Goal: Task Accomplishment & Management: Use online tool/utility

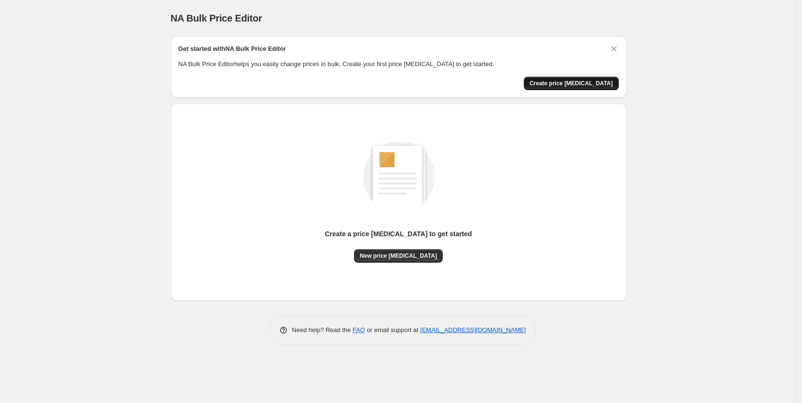
click at [579, 83] on span "Create price change job" at bounding box center [570, 84] width 83 height 8
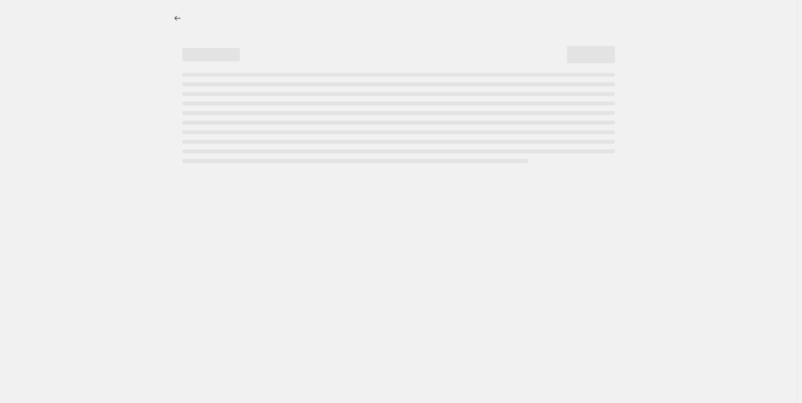
select select "percentage"
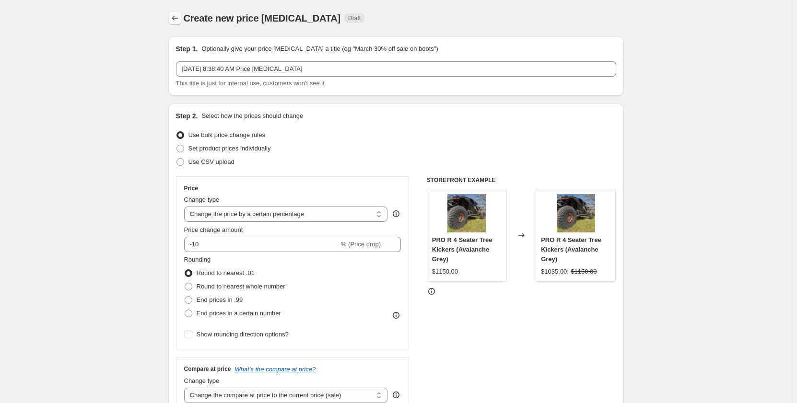
click at [178, 18] on icon "Price change jobs" at bounding box center [175, 18] width 10 height 10
